Goal: Task Accomplishment & Management: Manage account settings

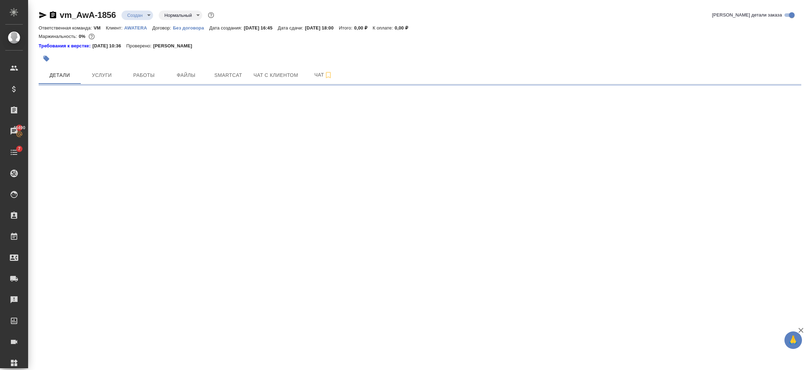
select select "RU"
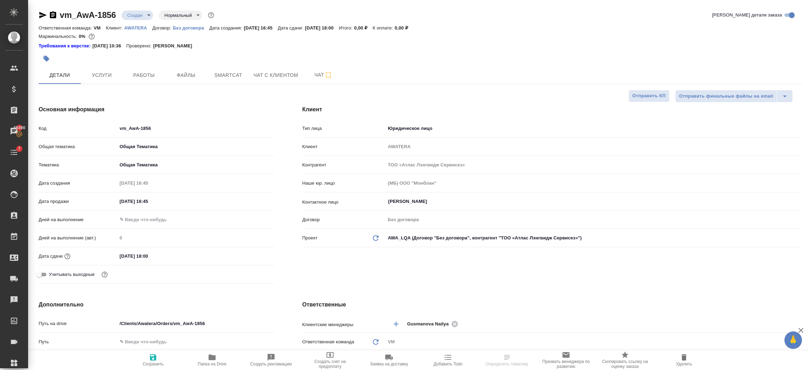
type textarea "x"
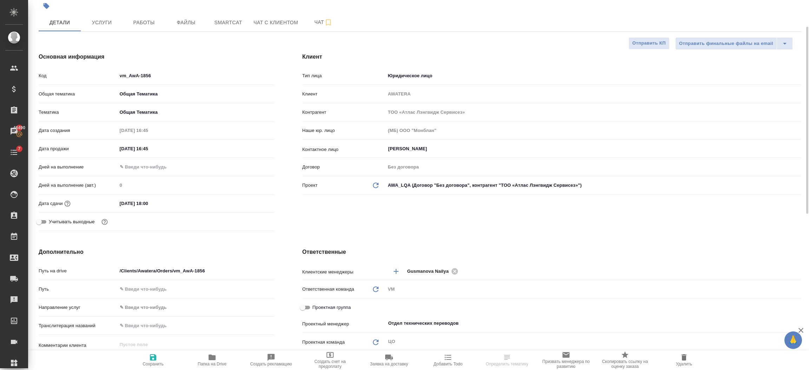
click at [166, 204] on div ".cls-1 fill:#fff; AWATERA Semenets Irina Клиенты Спецификации Заказы 46490 Чаты…" at bounding box center [404, 185] width 809 height 370
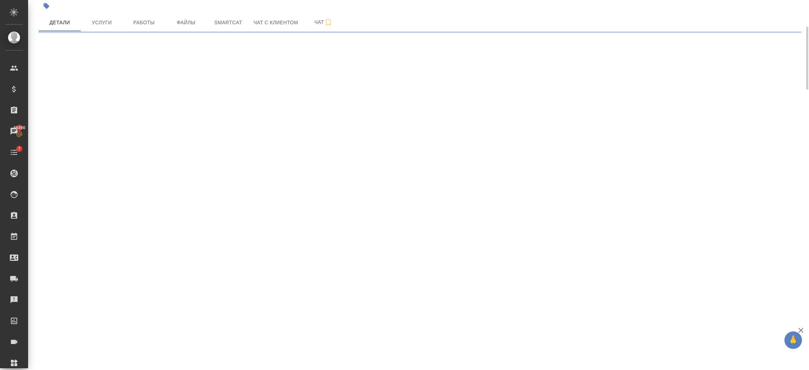
select select "RU"
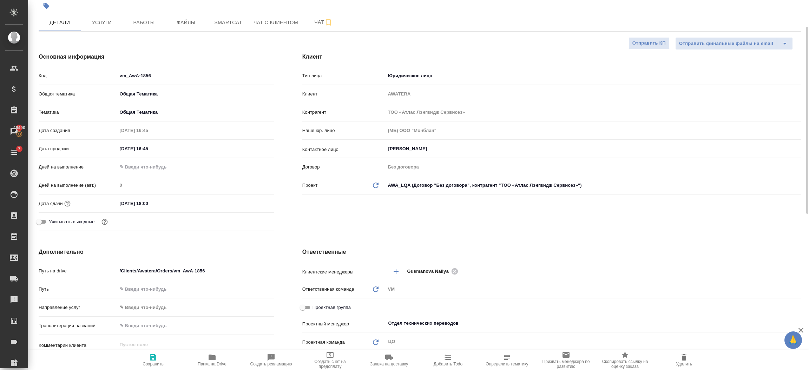
type textarea "x"
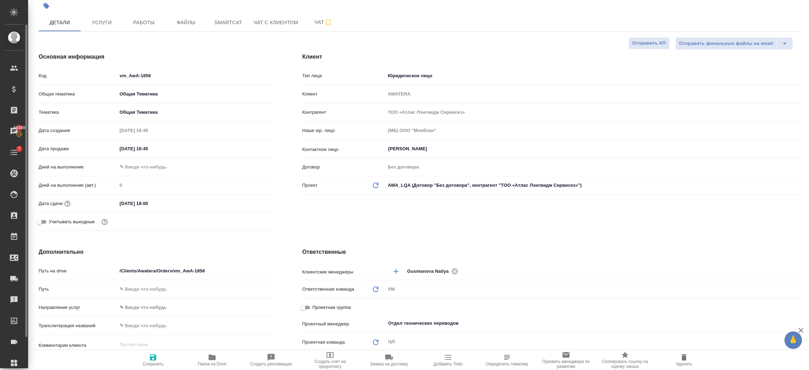
type textarea "x"
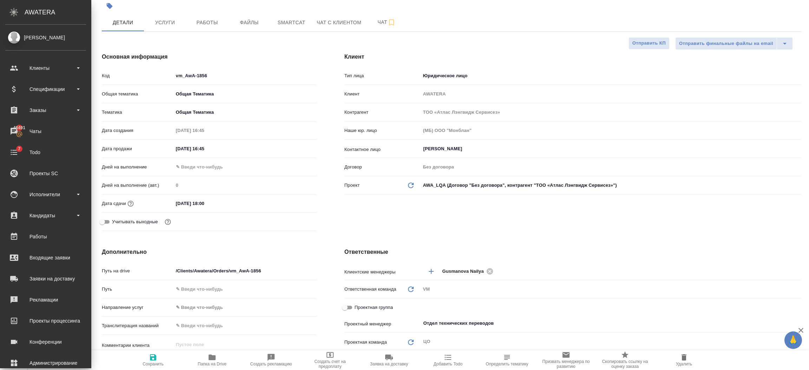
type textarea "x"
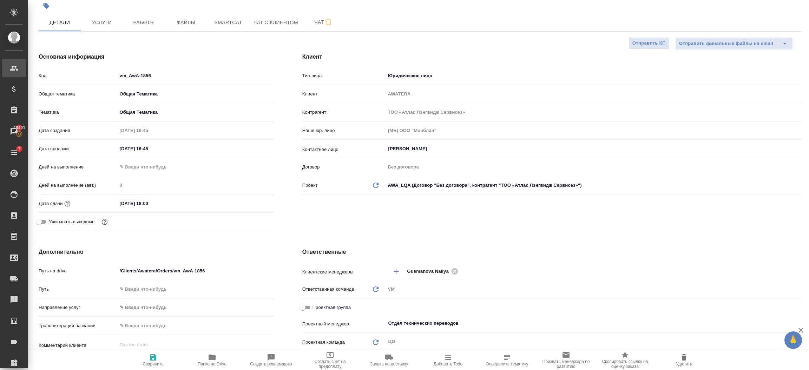
type textarea "x"
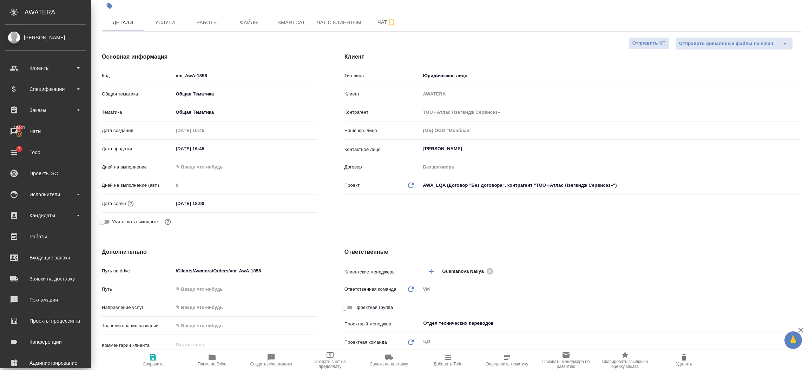
type textarea "x"
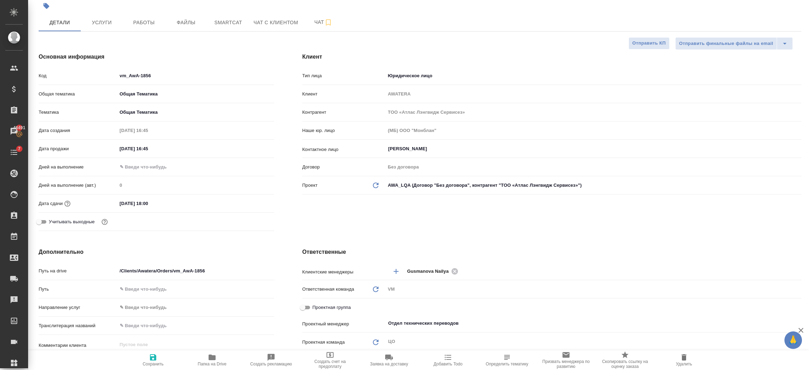
type textarea "x"
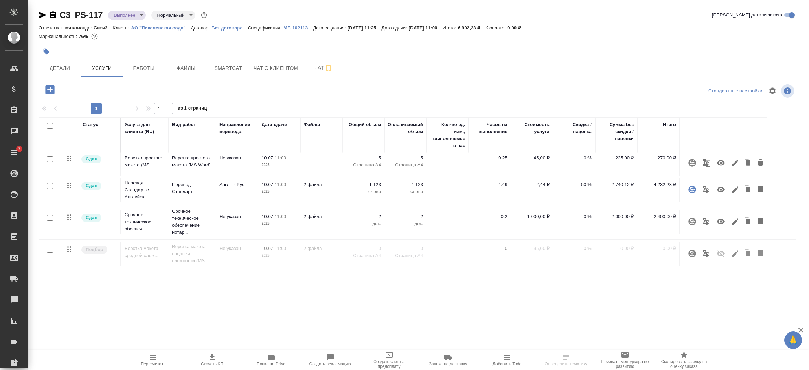
scroll to position [3, 0]
click at [736, 158] on button "button" at bounding box center [736, 163] width 12 height 17
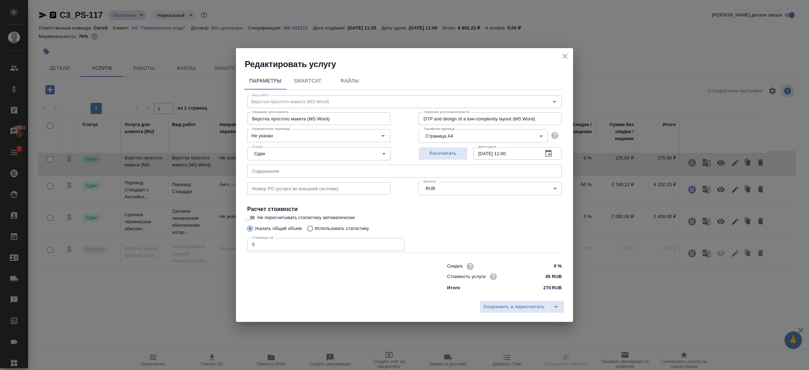
click at [275, 175] on input "text" at bounding box center [404, 171] width 315 height 13
type input "-"
click at [551, 309] on button "split button" at bounding box center [556, 307] width 16 height 13
click at [520, 294] on li "Сохранить" at bounding box center [523, 292] width 85 height 11
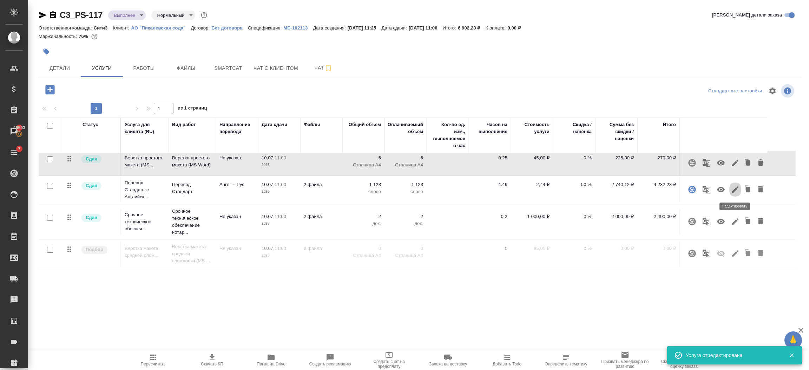
click at [736, 189] on icon "button" at bounding box center [735, 190] width 6 height 6
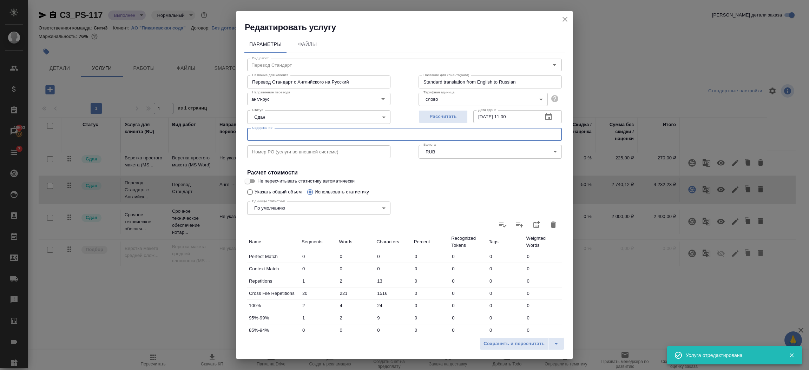
click at [257, 136] on input "text" at bounding box center [404, 134] width 315 height 13
type input "-"
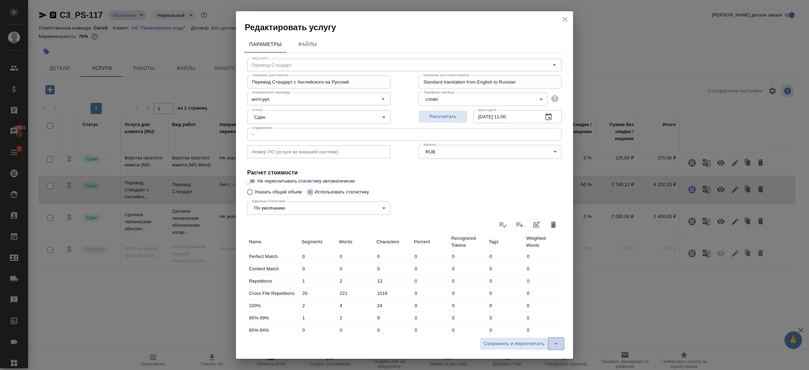
click at [552, 343] on icon "split button" at bounding box center [556, 344] width 8 height 8
click at [517, 326] on li "Сохранить" at bounding box center [523, 329] width 85 height 11
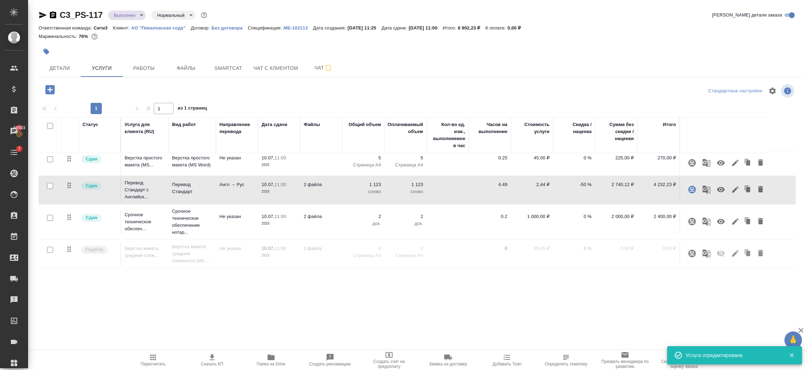
click at [734, 223] on icon "button" at bounding box center [735, 222] width 6 height 6
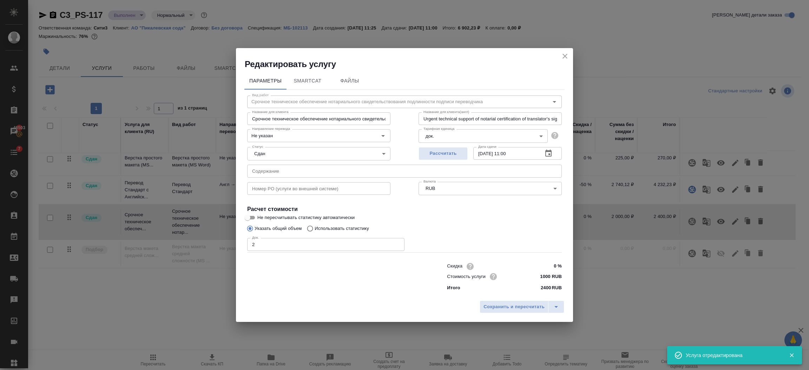
click at [258, 172] on input "text" at bounding box center [404, 171] width 315 height 13
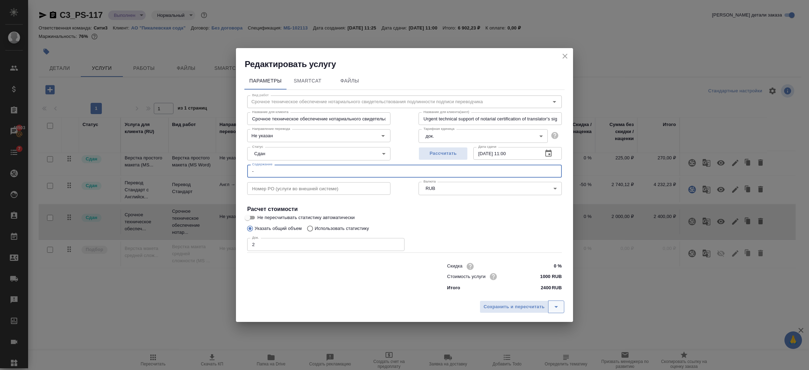
type input "-"
click at [554, 307] on icon "split button" at bounding box center [556, 307] width 8 height 8
click at [511, 288] on li "Сохранить" at bounding box center [523, 292] width 85 height 11
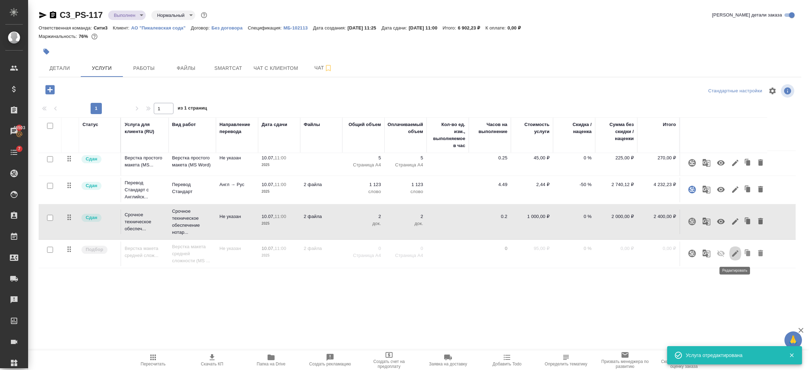
click at [735, 252] on icon "button" at bounding box center [735, 253] width 8 height 8
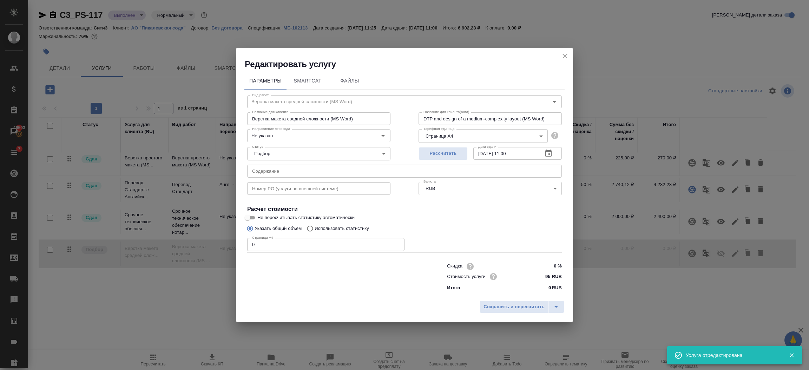
click at [273, 170] on input "text" at bounding box center [404, 171] width 315 height 13
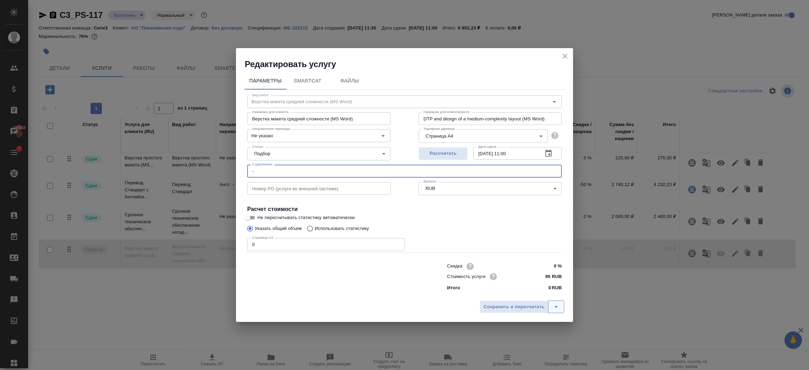
type input "-"
click at [551, 305] on button "split button" at bounding box center [556, 307] width 16 height 13
click at [514, 289] on li "Сохранить" at bounding box center [523, 292] width 85 height 11
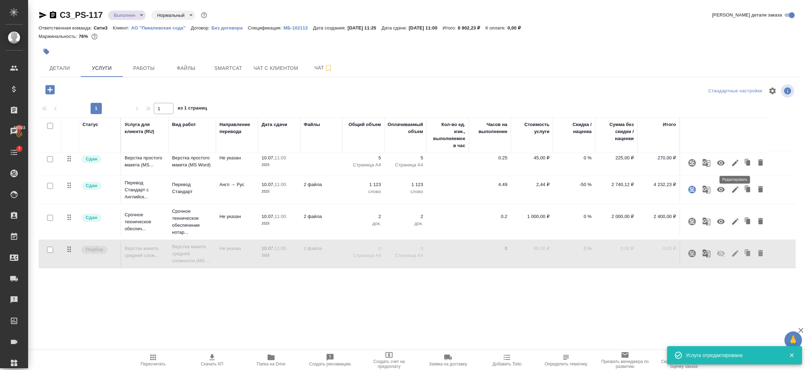
click at [735, 162] on icon "button" at bounding box center [735, 163] width 6 height 6
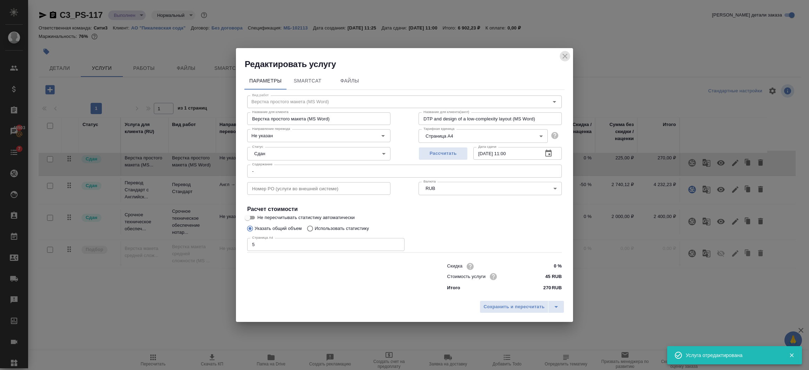
click at [566, 53] on icon "close" at bounding box center [565, 56] width 8 height 8
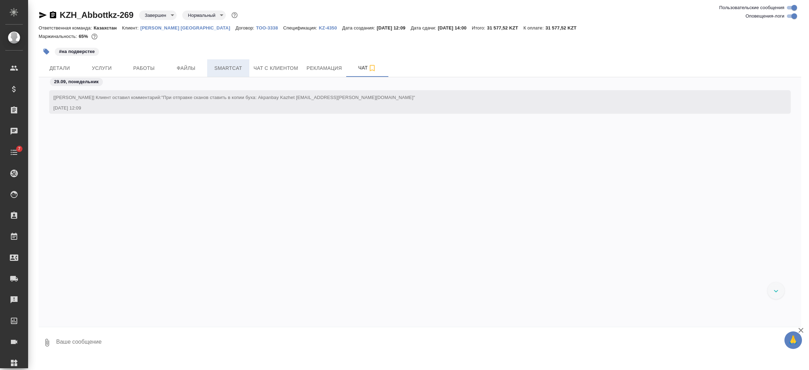
scroll to position [3200, 0]
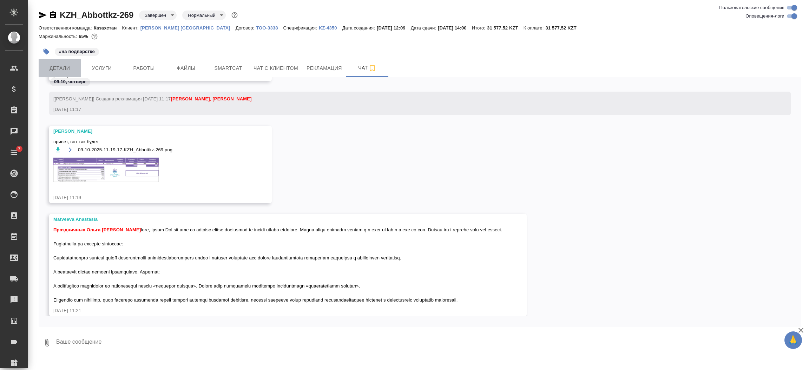
click at [54, 65] on span "Детали" at bounding box center [60, 68] width 34 height 9
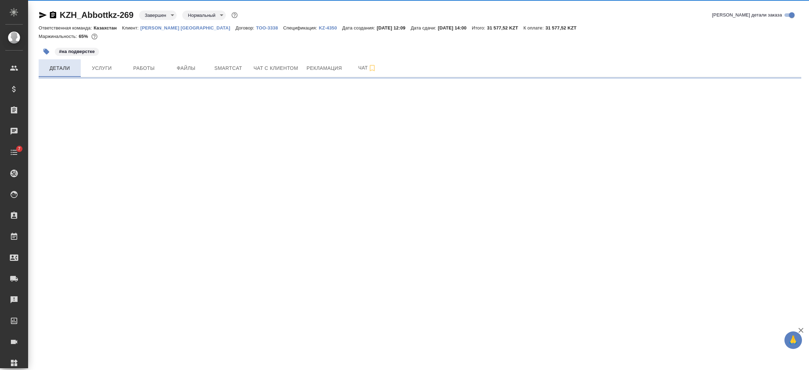
select select "RU"
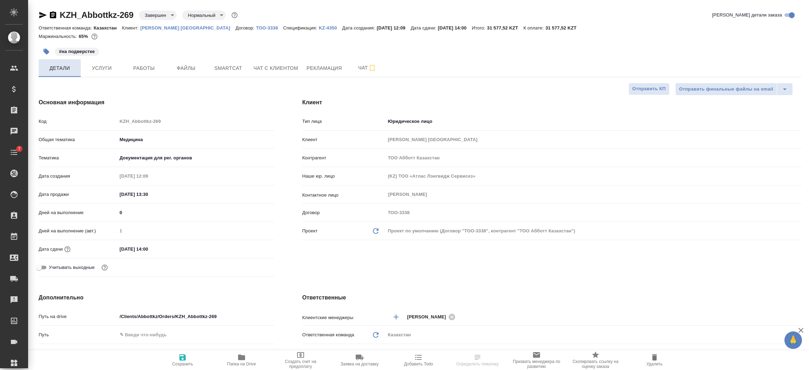
type textarea "x"
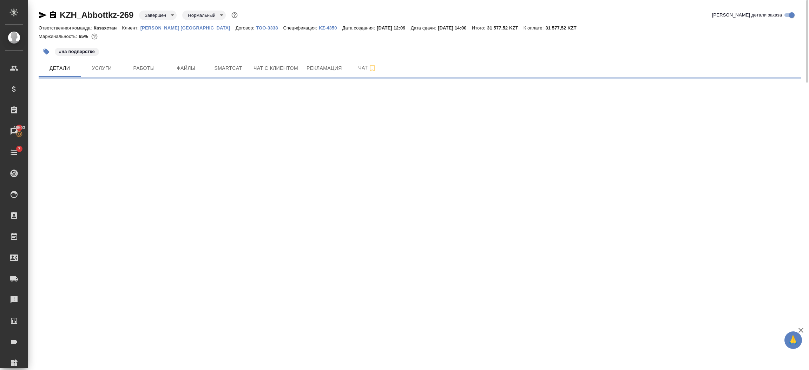
click at [172, 16] on body "🙏 .cls-1 fill:#fff; AWATERA Semenets Irina Клиенты Спецификации Заказы 46503 Ча…" at bounding box center [404, 185] width 809 height 370
select select "RU"
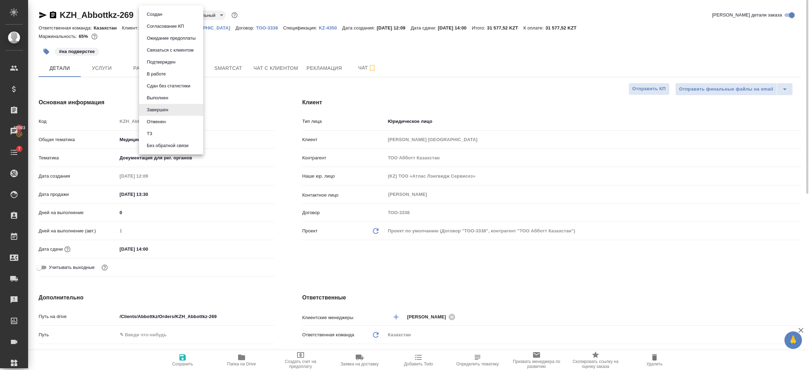
type textarea "x"
click at [160, 73] on button "В работе" at bounding box center [156, 74] width 23 height 8
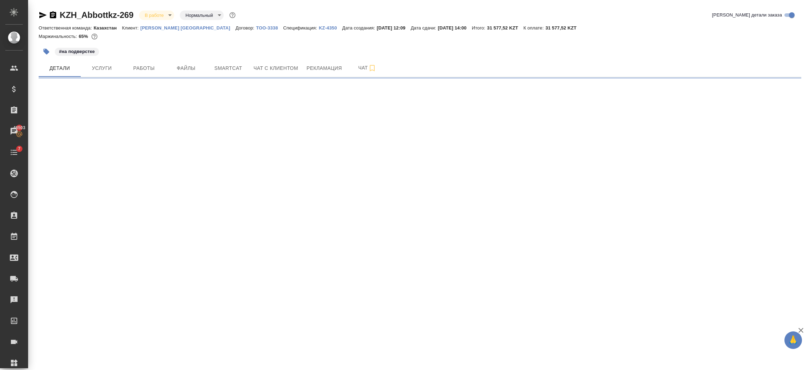
select select "RU"
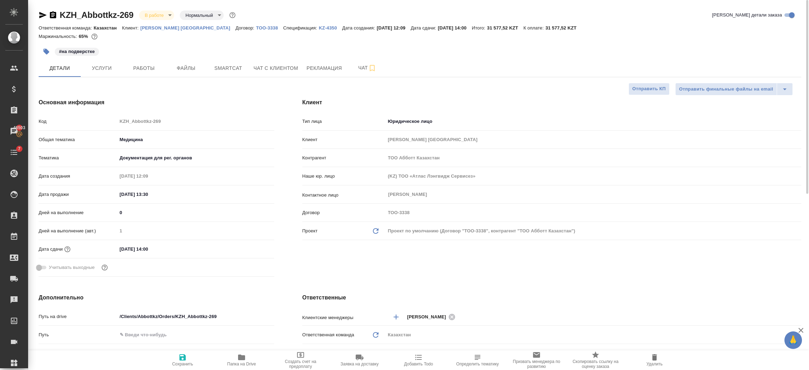
type textarea "x"
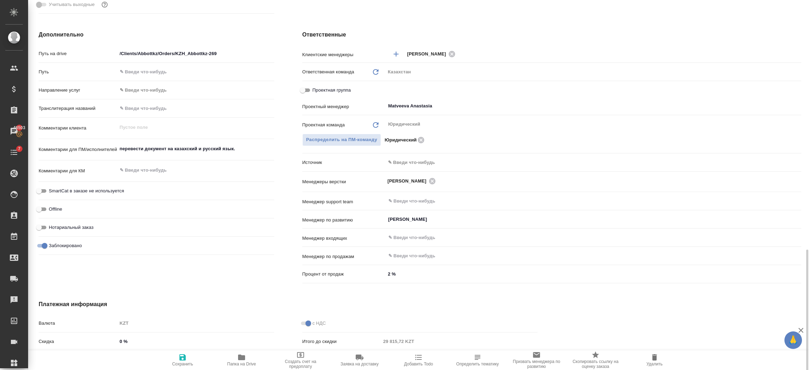
scroll to position [337, 0]
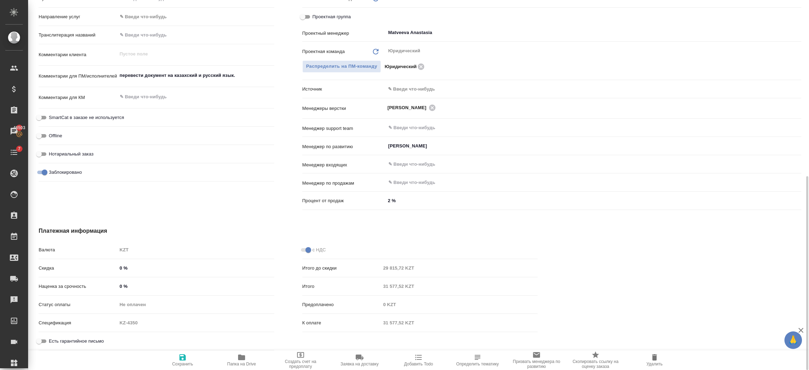
click at [43, 174] on input "Заблокировано" at bounding box center [44, 172] width 25 height 8
checkbox input "false"
type textarea "x"
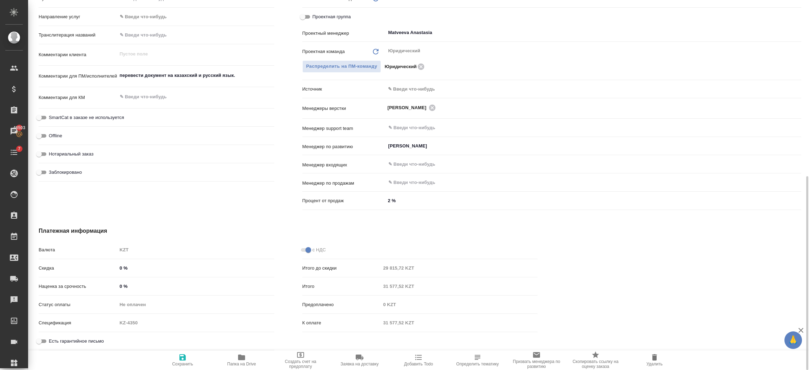
click at [45, 174] on input "Заблокировано" at bounding box center [38, 172] width 25 height 8
checkbox input "true"
type textarea "x"
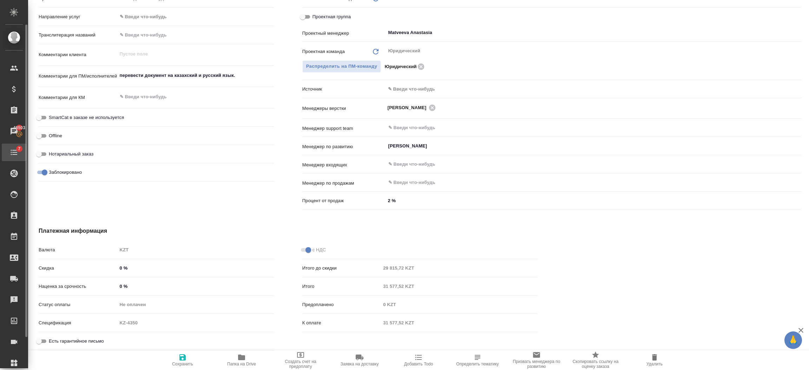
click at [182, 357] on icon "button" at bounding box center [182, 357] width 8 height 8
type textarea "x"
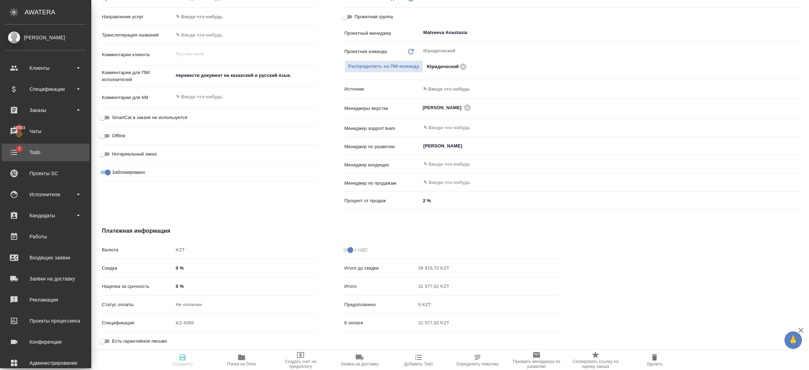
type textarea "x"
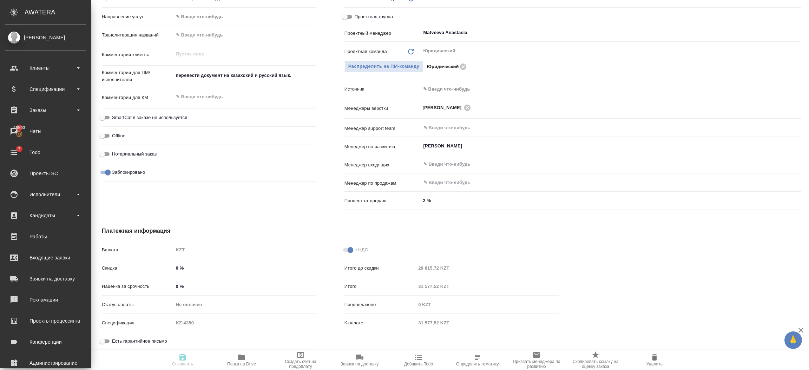
type textarea "x"
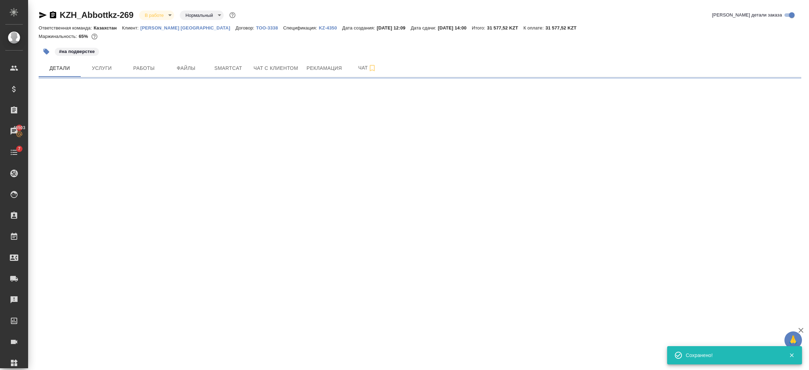
scroll to position [0, 0]
select select "RU"
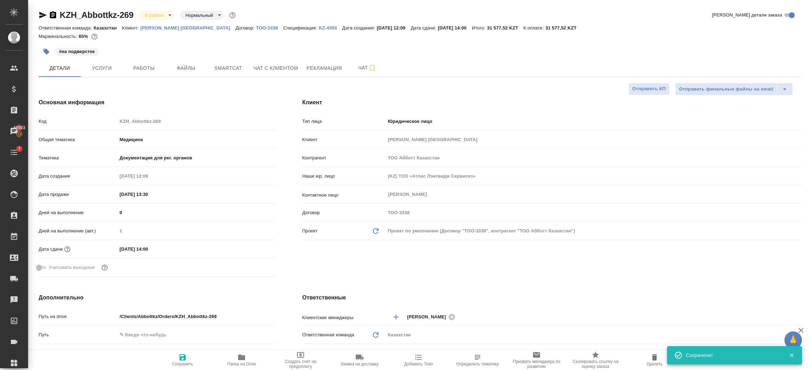
type textarea "x"
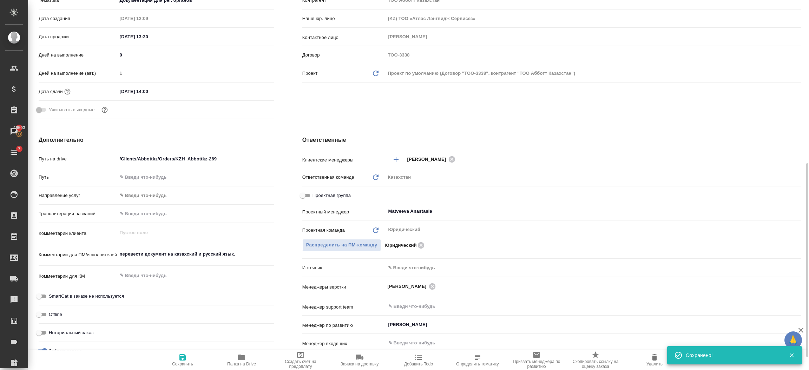
scroll to position [345, 0]
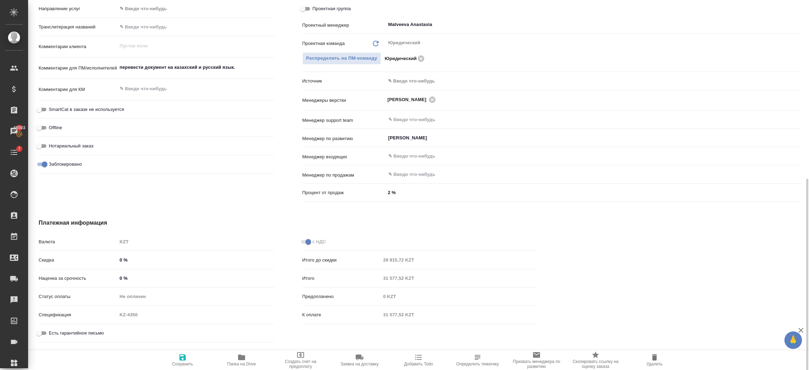
click at [41, 165] on input "Заблокировано" at bounding box center [44, 164] width 25 height 8
checkbox input "false"
type textarea "x"
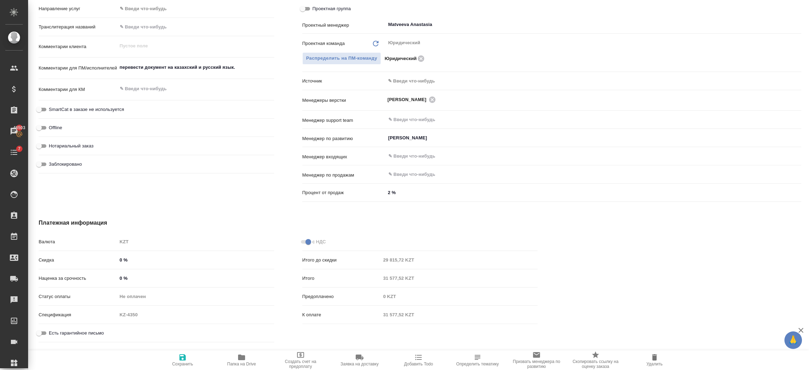
click at [180, 358] on icon "button" at bounding box center [183, 357] width 6 height 6
type textarea "x"
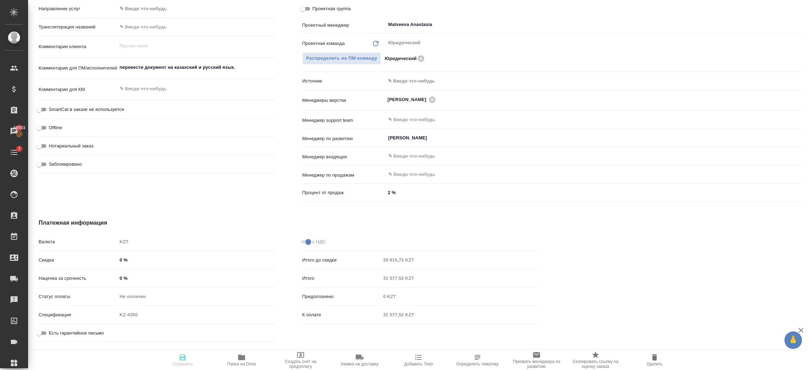
type textarea "x"
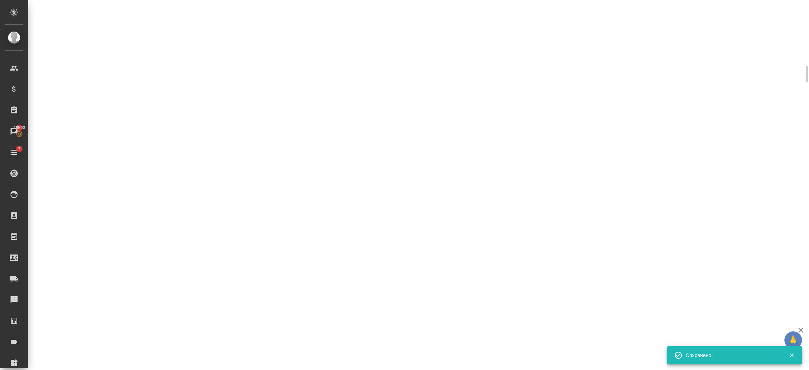
select select "RU"
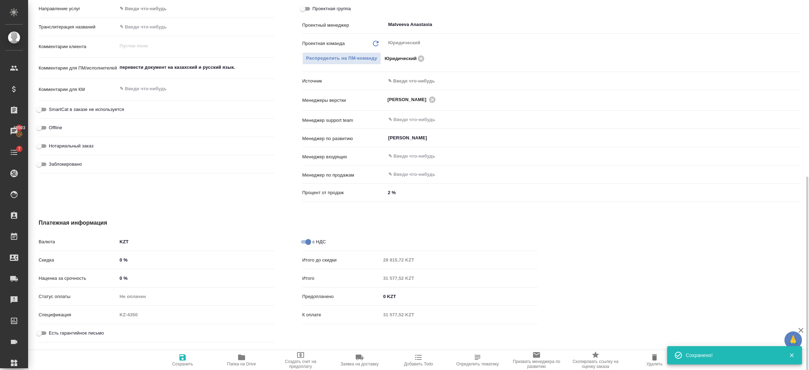
type textarea "x"
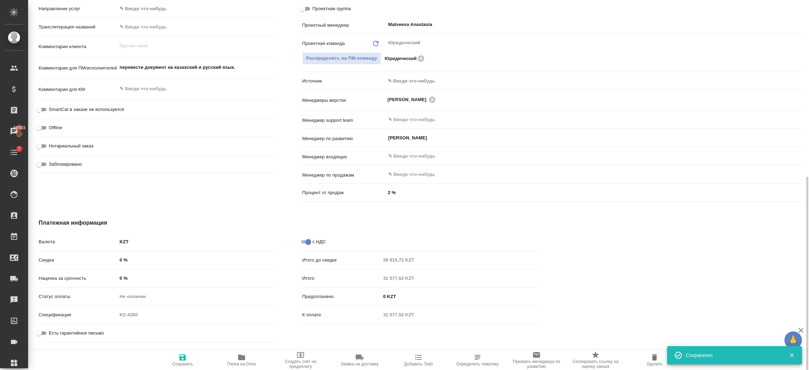
type textarea "x"
